Goal: Find specific page/section: Find specific page/section

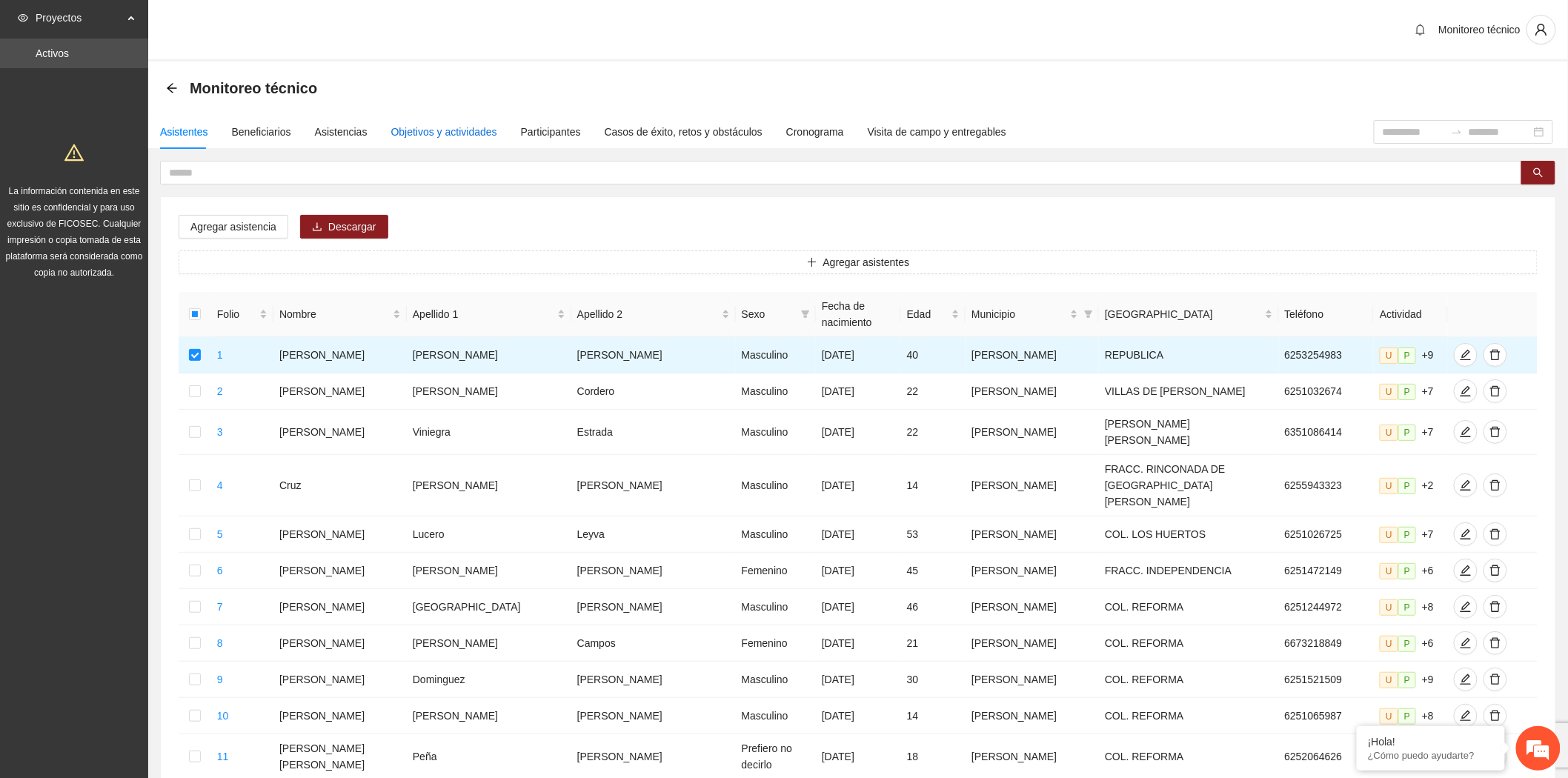
click at [438, 124] on div "Objetivos y actividades" at bounding box center [444, 132] width 106 height 16
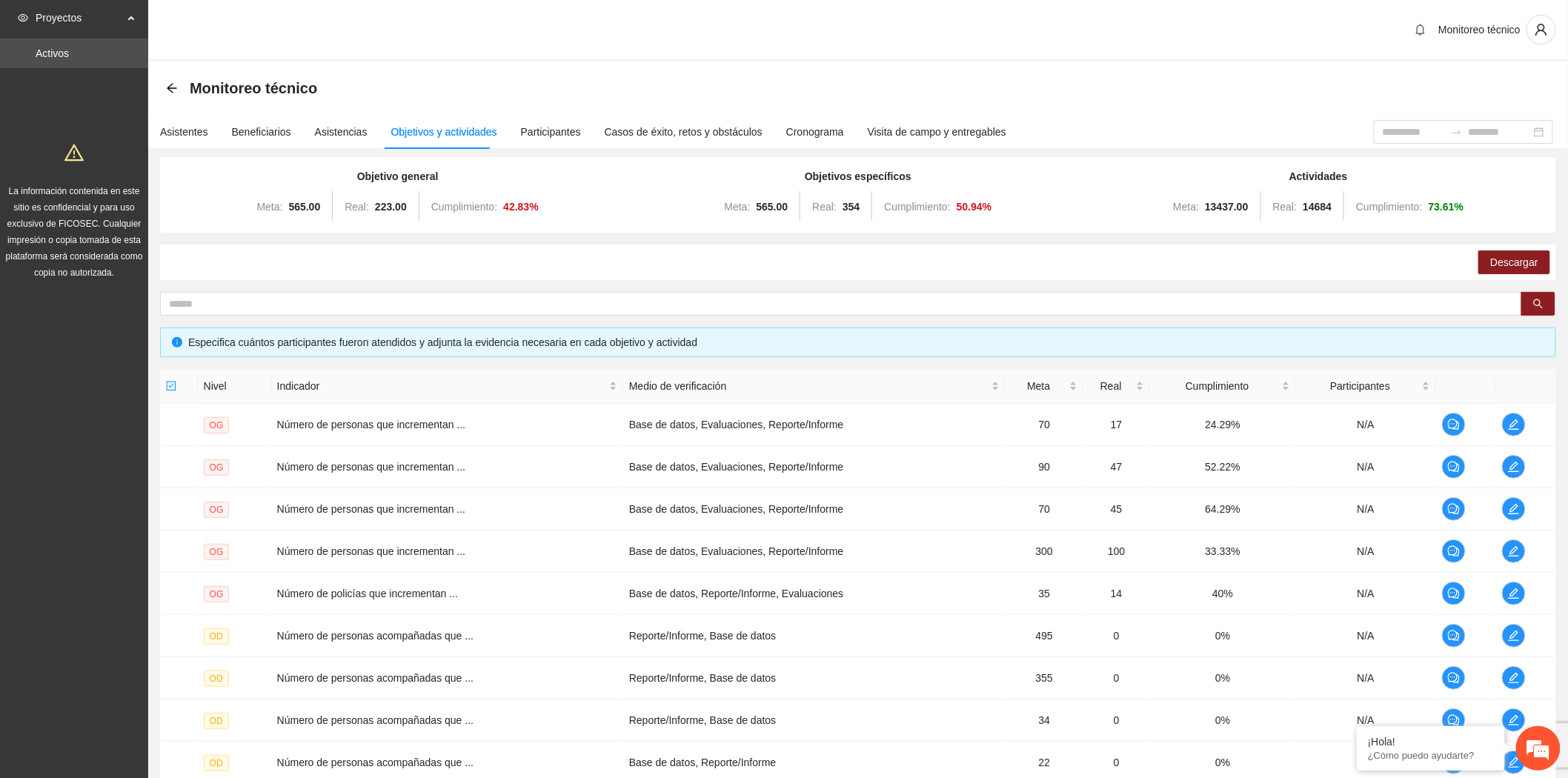
click at [470, 54] on div "Monitoreo técnico" at bounding box center [858, 30] width 1420 height 61
click at [609, 34] on div "Monitoreo técnico" at bounding box center [858, 30] width 1420 height 61
click at [894, 75] on div "Monitoreo técnico" at bounding box center [858, 87] width 1384 height 29
click at [587, 86] on div "Monitoreo técnico" at bounding box center [858, 87] width 1384 height 29
click at [927, 85] on div "Monitoreo técnico" at bounding box center [858, 87] width 1384 height 29
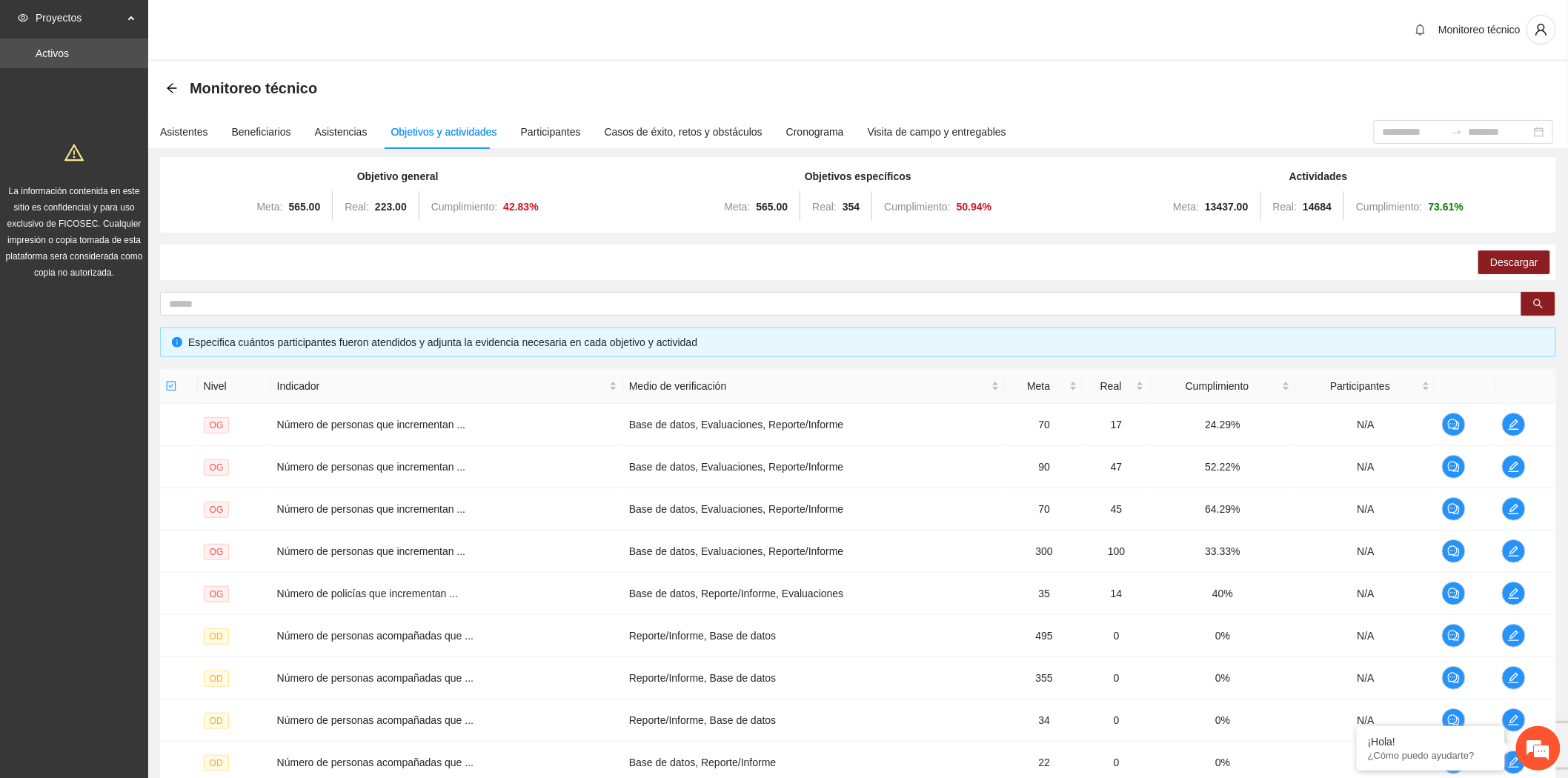
click at [947, 77] on div "Monitoreo técnico" at bounding box center [858, 87] width 1384 height 29
click at [626, 91] on div "Monitoreo técnico" at bounding box center [858, 87] width 1384 height 29
click at [593, 80] on div "Monitoreo técnico" at bounding box center [858, 87] width 1384 height 29
click at [1134, 79] on div "Monitoreo técnico" at bounding box center [858, 87] width 1384 height 29
click at [802, 67] on div "Monitoreo técnico" at bounding box center [858, 88] width 1420 height 54
